Goal: Information Seeking & Learning: Check status

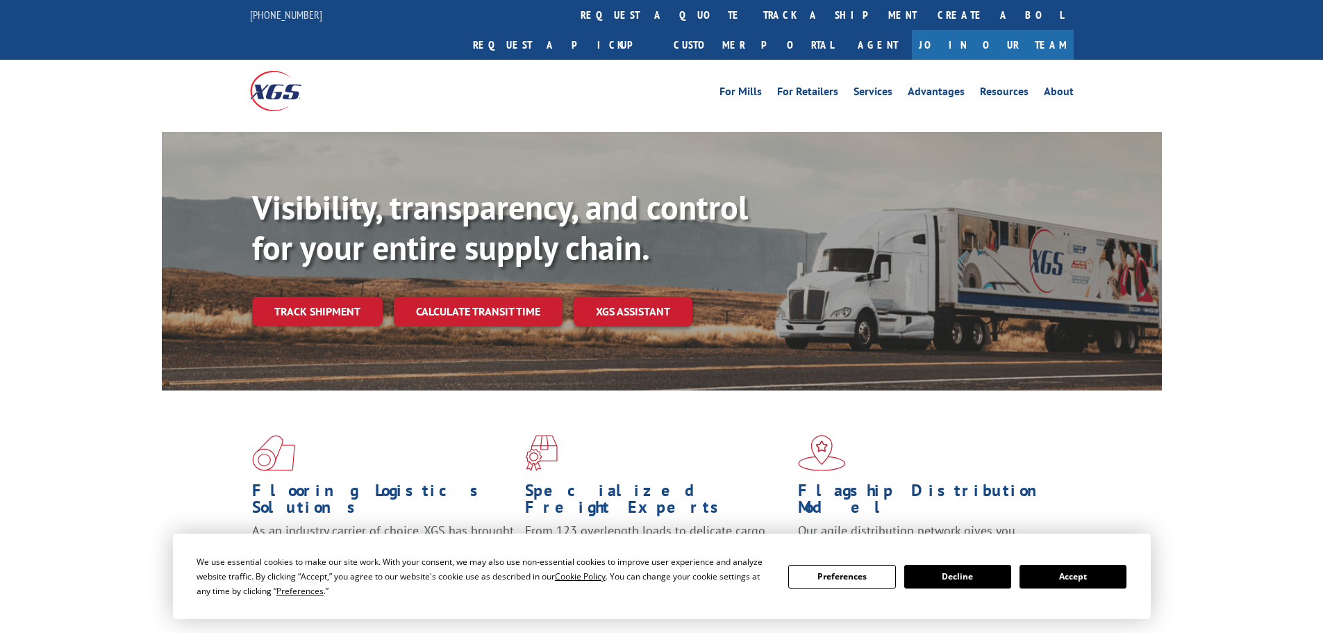
click at [369, 297] on link "Track shipment" at bounding box center [317, 311] width 131 height 29
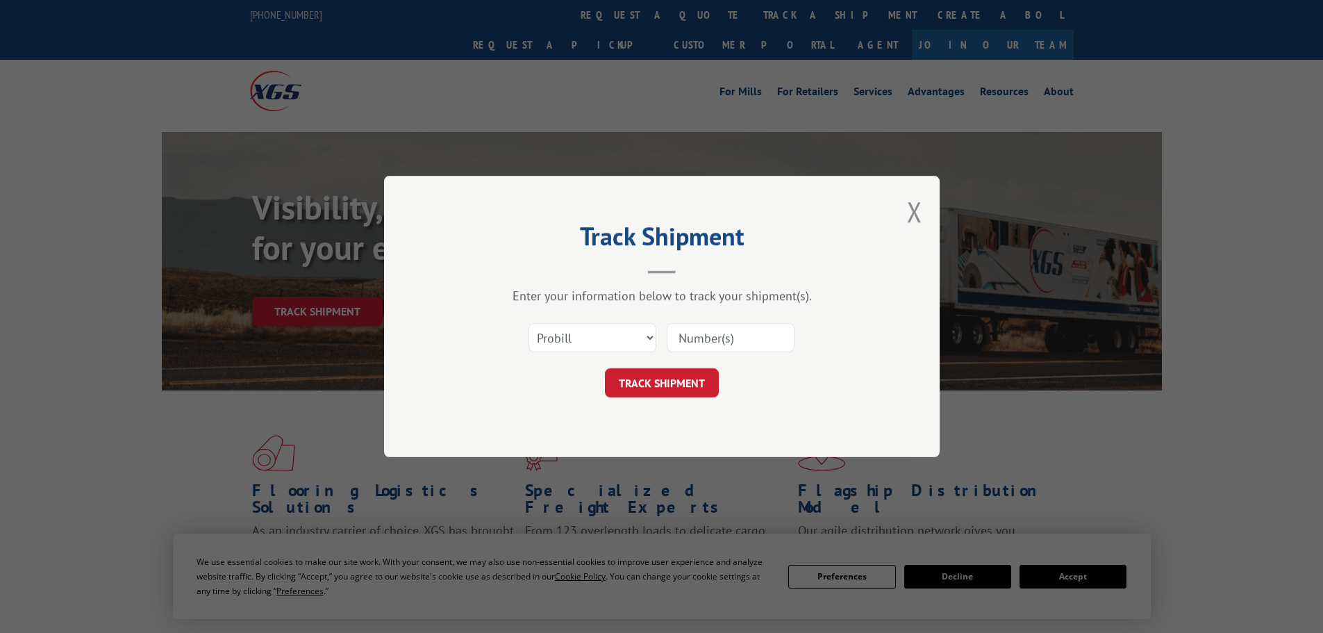
click at [596, 355] on div "Select category... Probill BOL PO" at bounding box center [661, 338] width 417 height 46
click at [590, 345] on select "Select category... Probill BOL PO" at bounding box center [592, 337] width 128 height 29
select select "po"
click at [528, 323] on select "Select category... Probill BOL PO" at bounding box center [592, 337] width 128 height 29
click at [681, 345] on input at bounding box center [731, 337] width 128 height 29
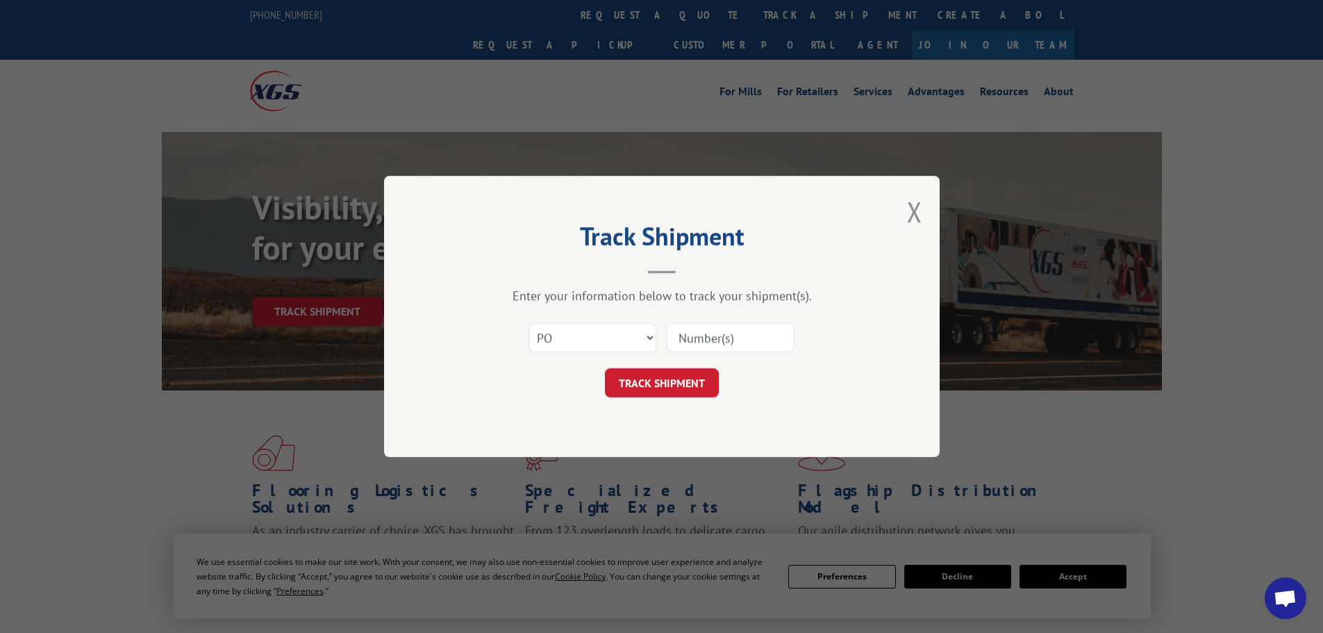
paste input "23502197"
type input "23502197"
click at [674, 385] on button "TRACK SHIPMENT" at bounding box center [662, 382] width 114 height 29
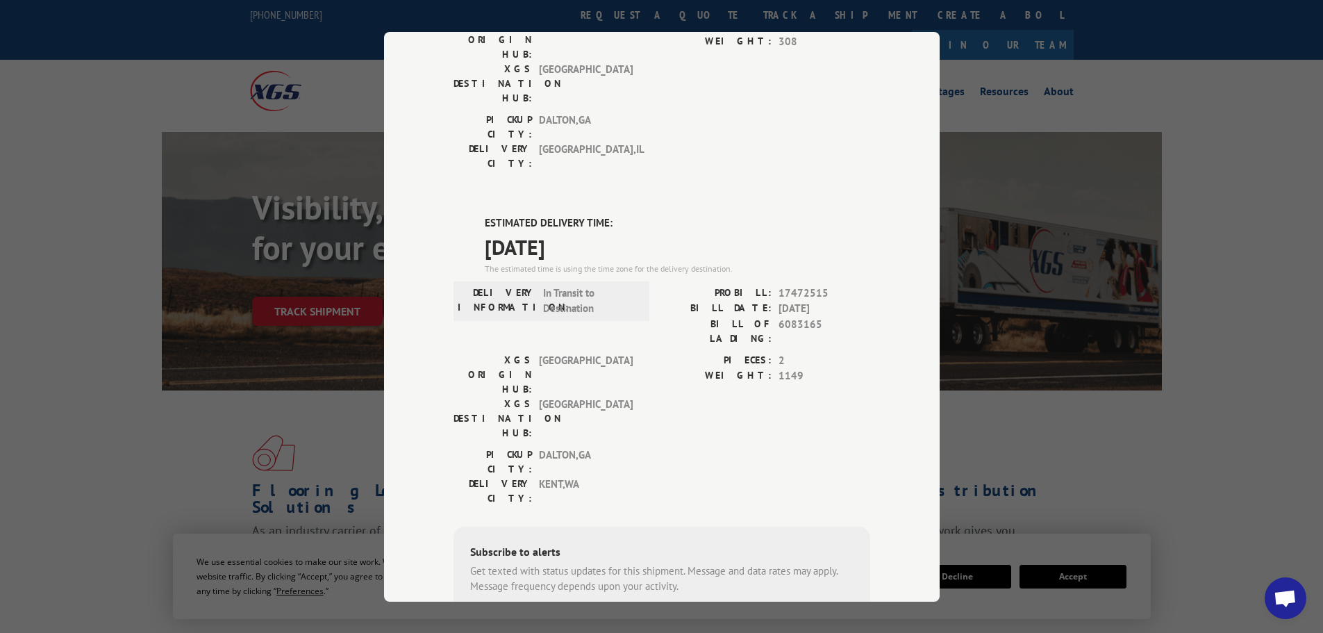
scroll to position [278, 0]
